Goal: Task Accomplishment & Management: Manage account settings

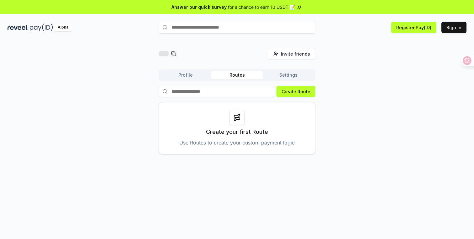
click at [229, 90] on input at bounding box center [216, 91] width 115 height 11
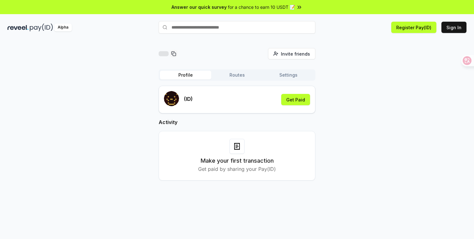
click at [241, 103] on div "(ID) Get Paid" at bounding box center [237, 99] width 146 height 17
click at [233, 31] on input "text" at bounding box center [237, 27] width 157 height 13
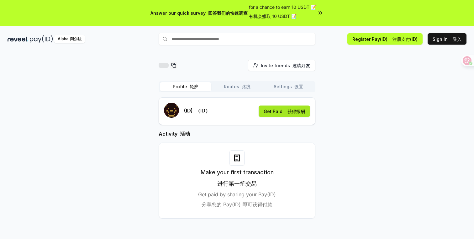
click at [277, 112] on button "Get Paid 获得报酬" at bounding box center [284, 110] width 51 height 11
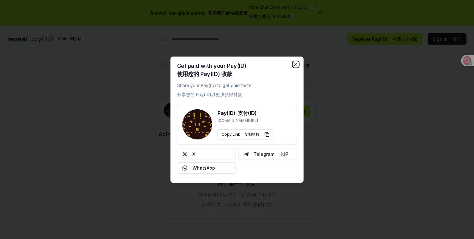
click at [295, 62] on icon "button" at bounding box center [296, 64] width 5 height 5
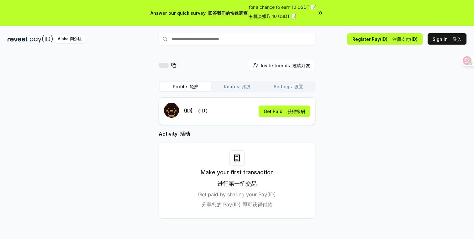
click at [253, 40] on input "text" at bounding box center [237, 39] width 157 height 13
click at [242, 92] on div "Profile 轮廓 Routes 路线 Settings 设置" at bounding box center [237, 86] width 157 height 11
click at [241, 88] on font "button" at bounding box center [240, 86] width 3 height 5
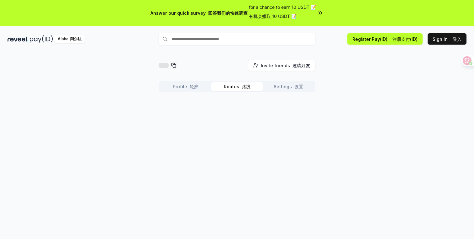
click at [186, 87] on button "Profile 轮廓" at bounding box center [185, 86] width 51 height 9
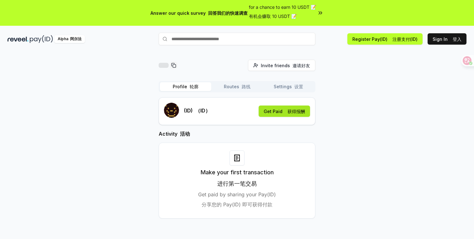
click at [273, 114] on button "Get Paid 获得报酬" at bounding box center [284, 110] width 51 height 11
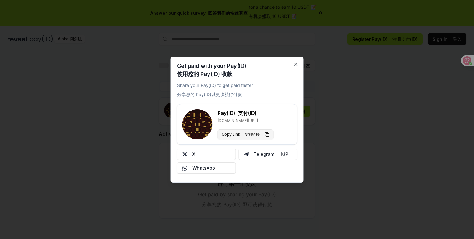
click at [268, 133] on button "Copy Link 复制链接" at bounding box center [246, 134] width 56 height 10
click at [220, 156] on button "X" at bounding box center [206, 153] width 59 height 11
click at [295, 63] on icon "button" at bounding box center [296, 64] width 5 height 5
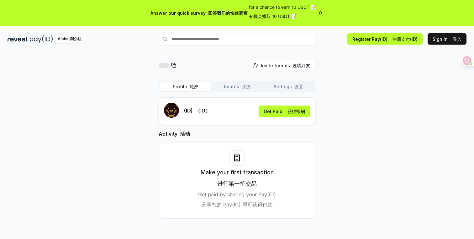
click at [230, 112] on div "(ID) （ID） Get Paid 获得报酬" at bounding box center [237, 111] width 146 height 17
click at [205, 111] on font "（ID）" at bounding box center [202, 110] width 15 height 6
click at [220, 109] on div "(ID) （ID） Get Paid 获得报酬" at bounding box center [237, 111] width 146 height 17
click at [217, 39] on input "text" at bounding box center [237, 39] width 157 height 13
type input "********"
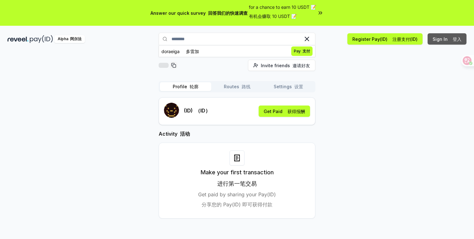
click at [442, 40] on button "Sign In 登入" at bounding box center [447, 38] width 39 height 11
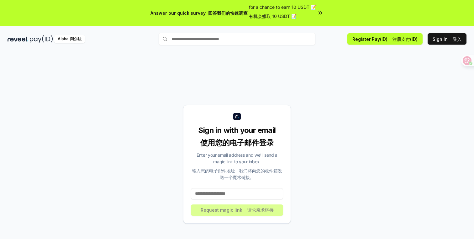
click at [231, 192] on input at bounding box center [237, 193] width 92 height 11
click at [218, 195] on input "***" at bounding box center [237, 193] width 92 height 11
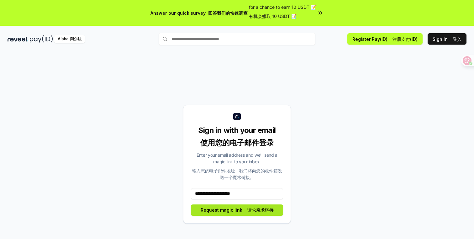
type input "**********"
click at [222, 208] on button "Request magic link 请求魔术链接" at bounding box center [237, 209] width 92 height 11
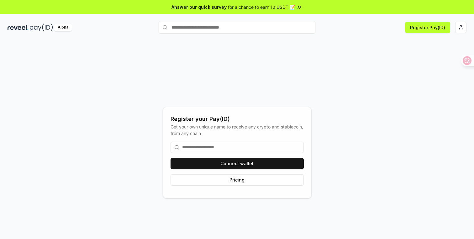
click at [241, 149] on input at bounding box center [237, 146] width 133 height 11
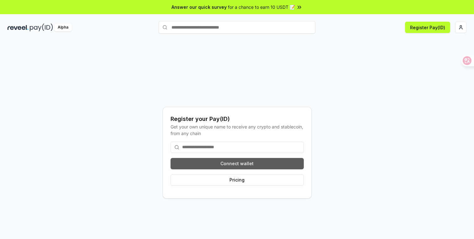
click at [246, 165] on button "Connect wallet" at bounding box center [237, 163] width 133 height 11
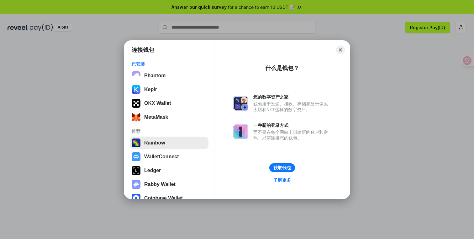
scroll to position [25, 0]
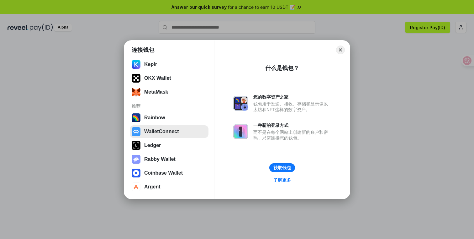
click at [175, 133] on button "WalletConnect" at bounding box center [169, 131] width 79 height 13
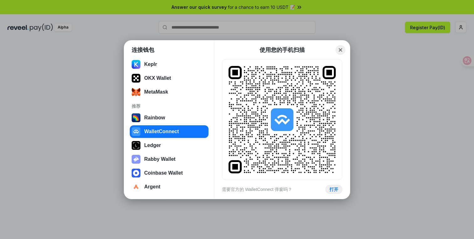
click at [341, 50] on button "Close" at bounding box center [341, 50] width 10 height 10
